Goal: Go to known website: Access a specific website the user already knows

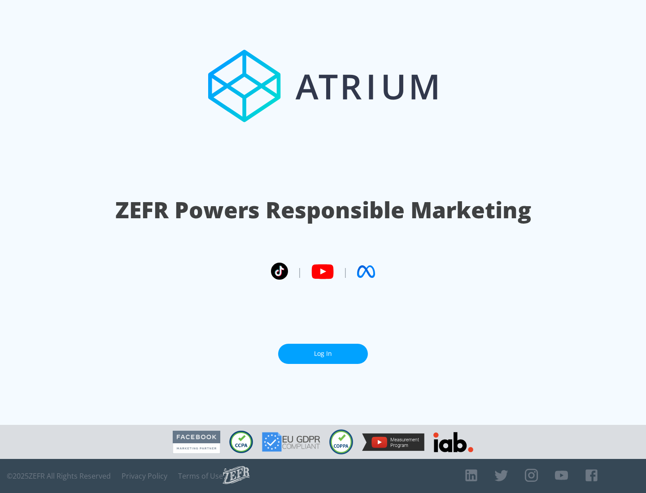
click at [323, 350] on link "Log In" at bounding box center [323, 354] width 90 height 20
